Goal: Find specific page/section: Find specific page/section

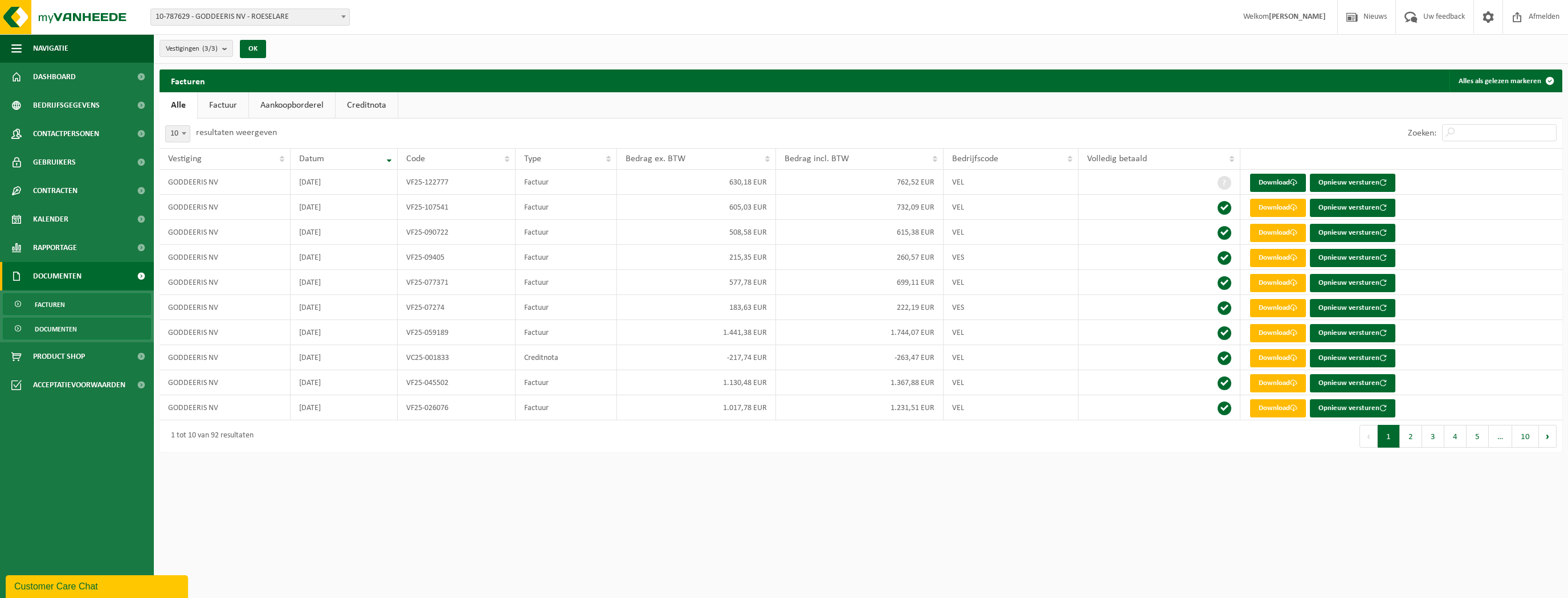
click at [50, 335] on span "Documenten" at bounding box center [55, 329] width 42 height 22
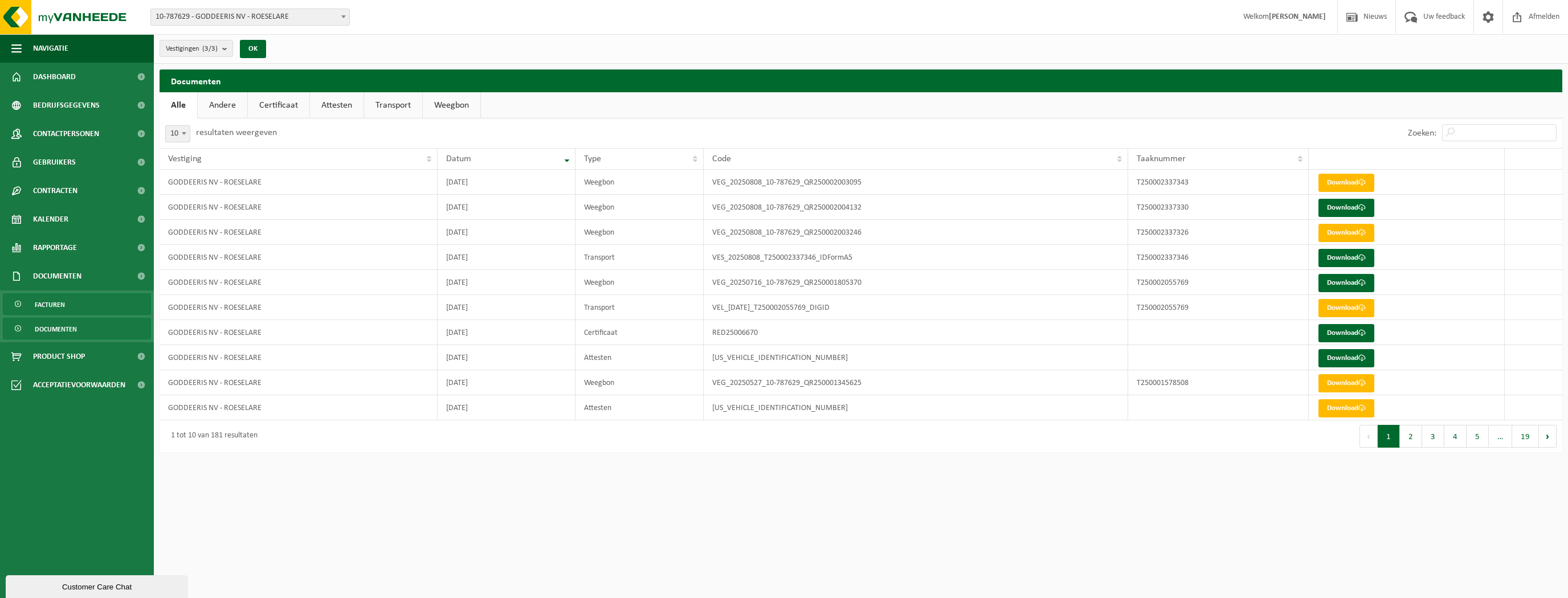
click at [54, 306] on span "Facturen" at bounding box center [50, 305] width 31 height 22
